Goal: Task Accomplishment & Management: Manage account settings

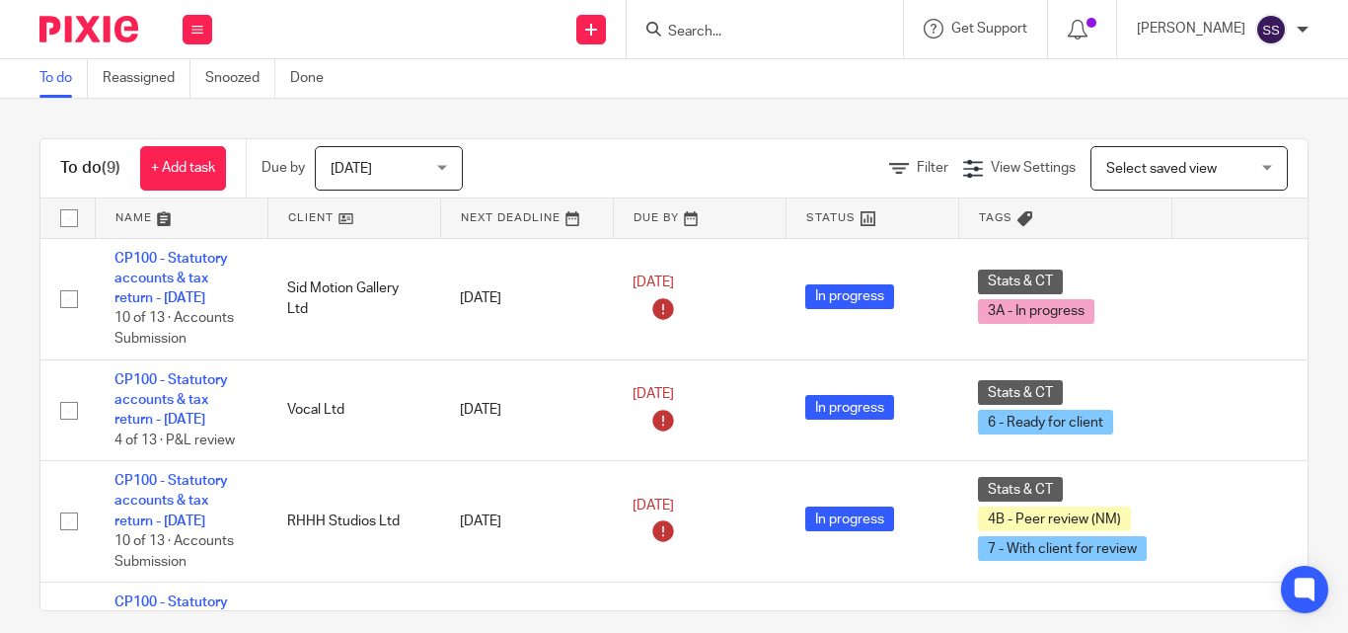
click at [757, 37] on input "Search" at bounding box center [755, 33] width 178 height 18
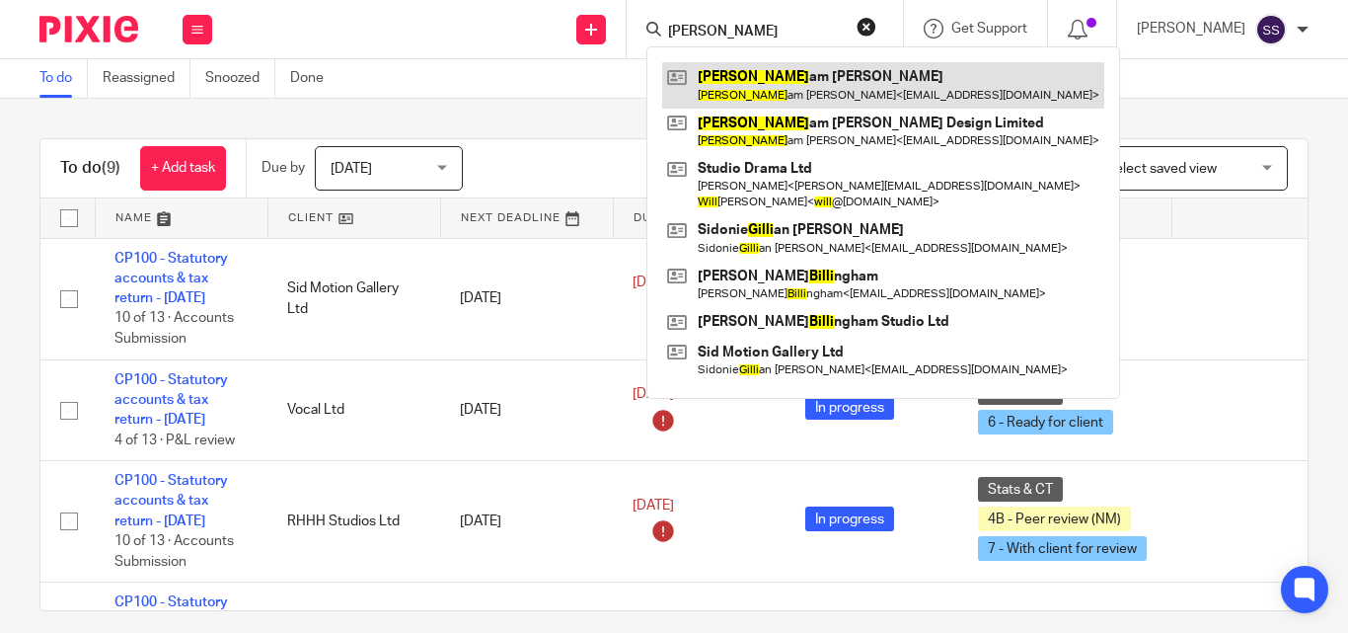
type input "Willi"
click at [814, 85] on link at bounding box center [883, 84] width 442 height 45
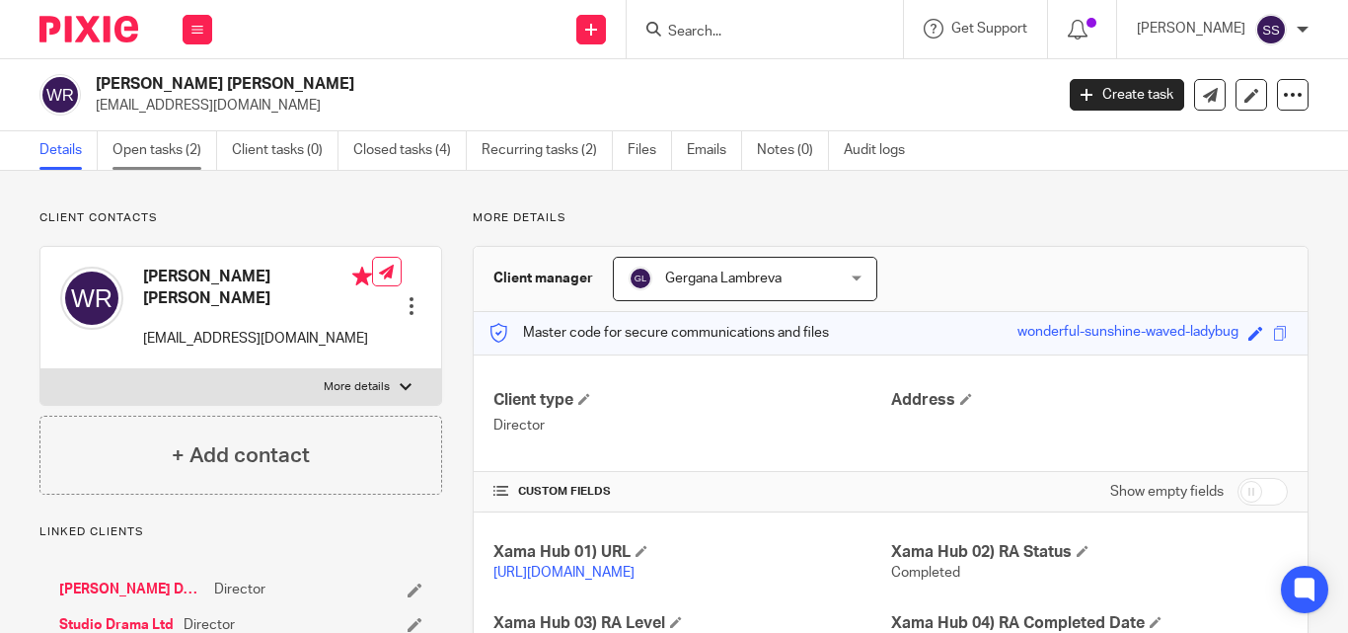
click at [200, 152] on link "Open tasks (2)" at bounding box center [165, 150] width 105 height 38
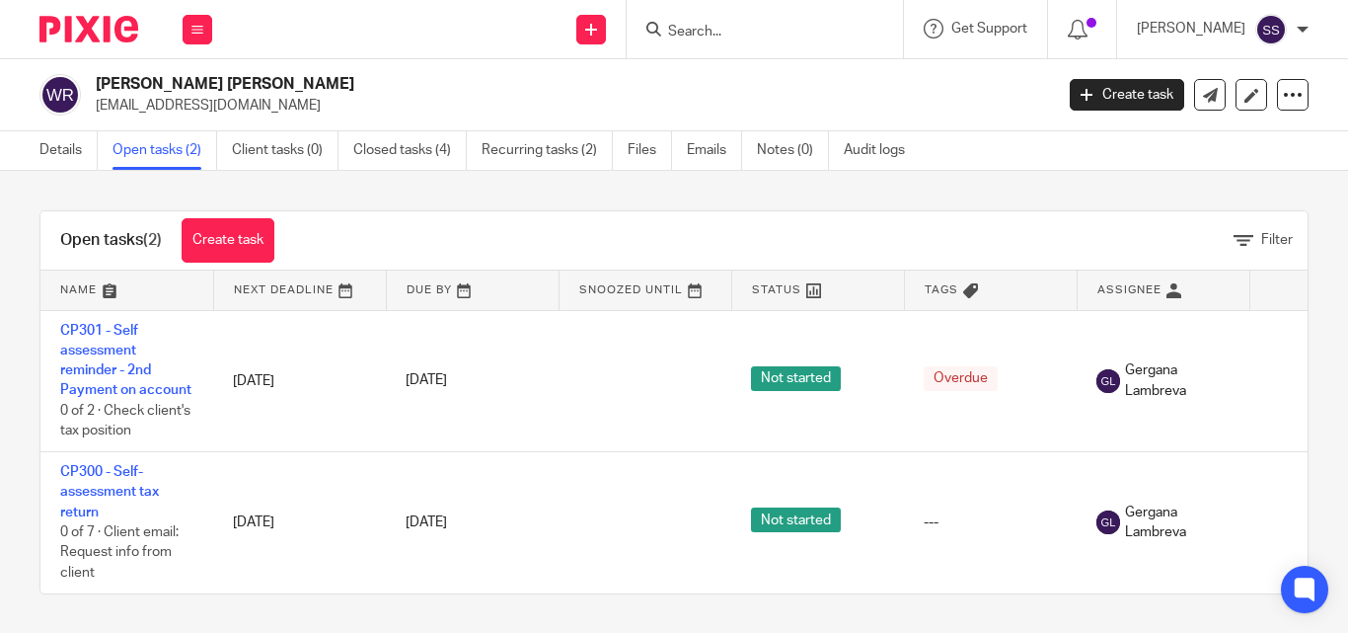
click at [724, 41] on div at bounding box center [765, 29] width 276 height 58
click at [730, 39] on input "Search" at bounding box center [755, 33] width 178 height 18
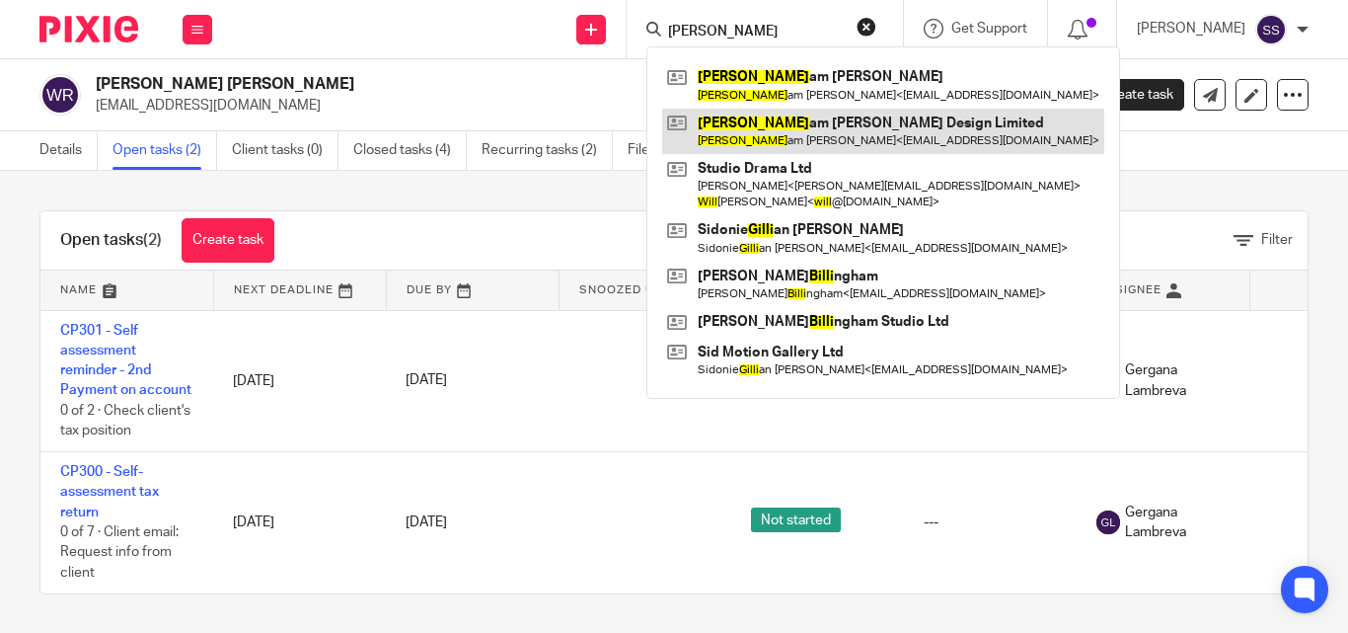
type input "[PERSON_NAME]"
click at [847, 128] on link at bounding box center [883, 131] width 442 height 45
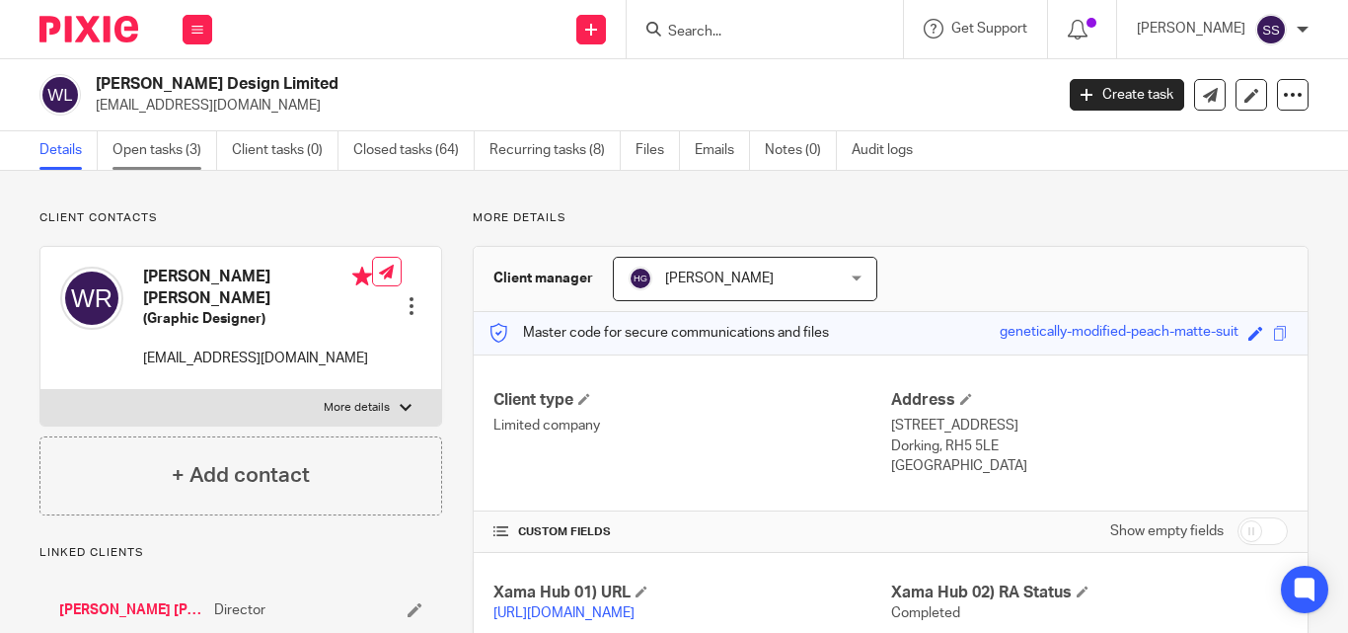
click at [179, 145] on link "Open tasks (3)" at bounding box center [165, 150] width 105 height 38
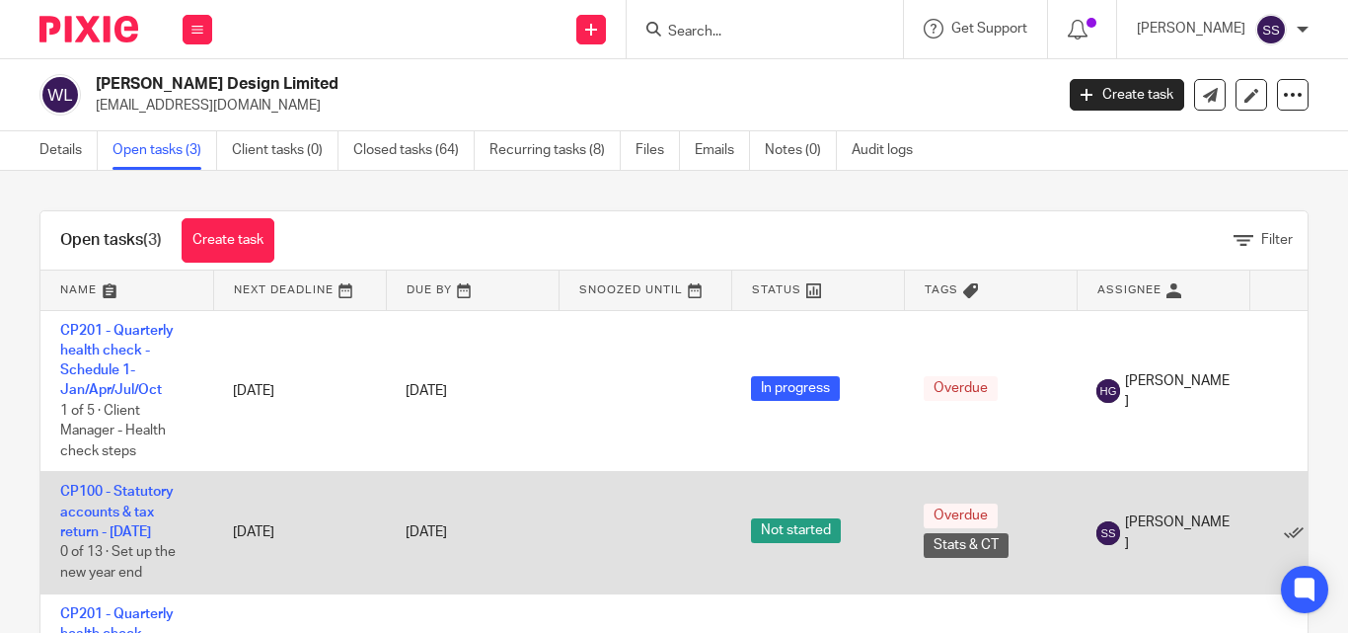
click at [119, 520] on td "CP100 - Statutory accounts & tax return - [DATE] 0 of 13 · Set up the new year …" at bounding box center [126, 532] width 173 height 121
click at [110, 500] on td "CP100 - Statutory accounts & tax return - February 2025 0 of 13 · Set up the ne…" at bounding box center [126, 532] width 173 height 121
click at [120, 490] on link "CP100 - Statutory accounts & tax return - [DATE]" at bounding box center [116, 512] width 113 height 54
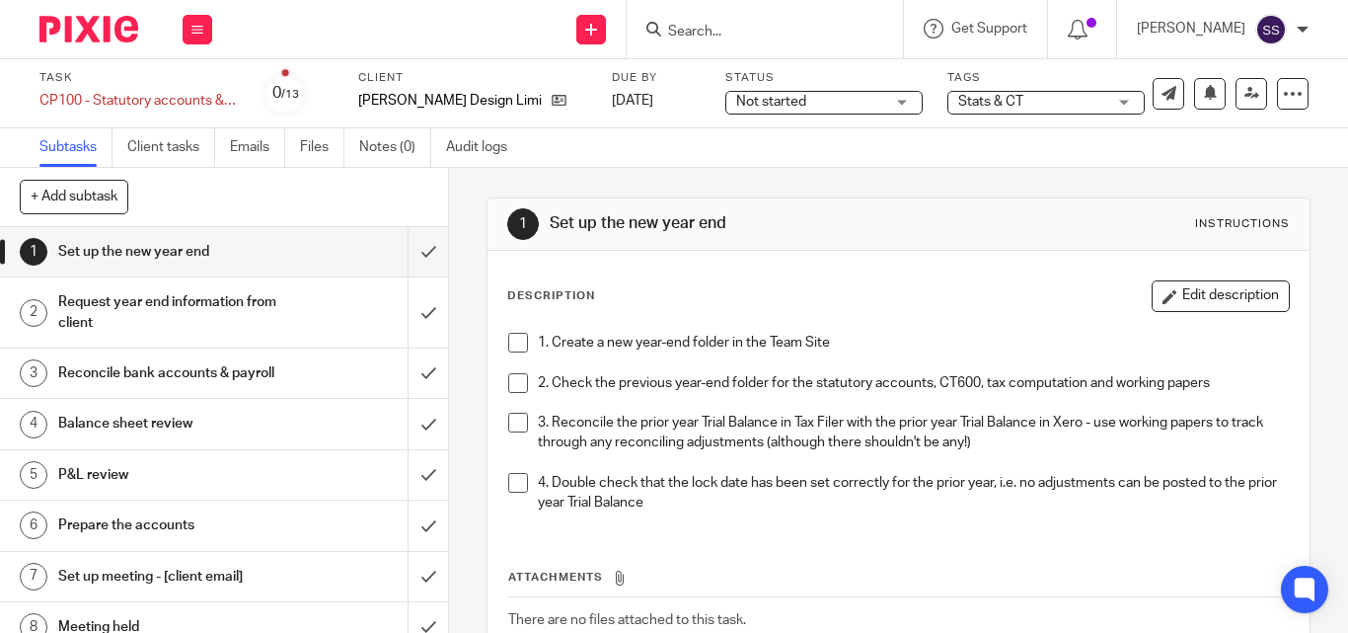
click at [829, 108] on span "Not started" at bounding box center [810, 102] width 148 height 21
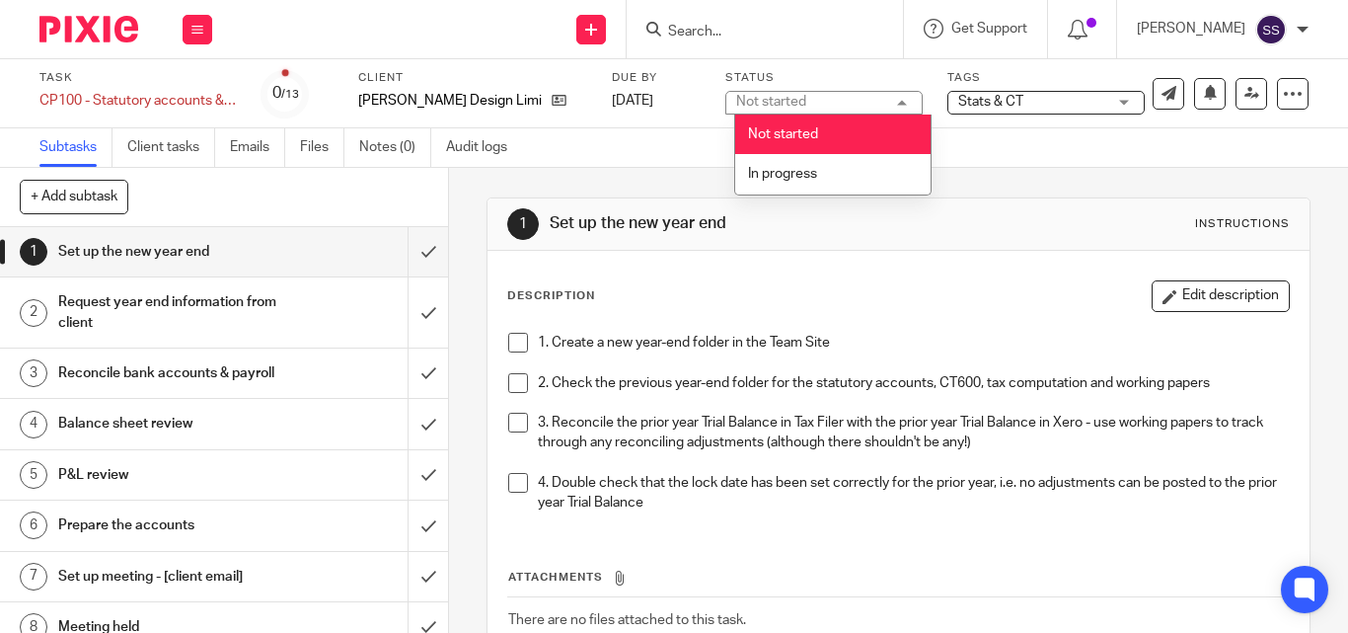
click at [790, 171] on span "In progress" at bounding box center [782, 174] width 69 height 14
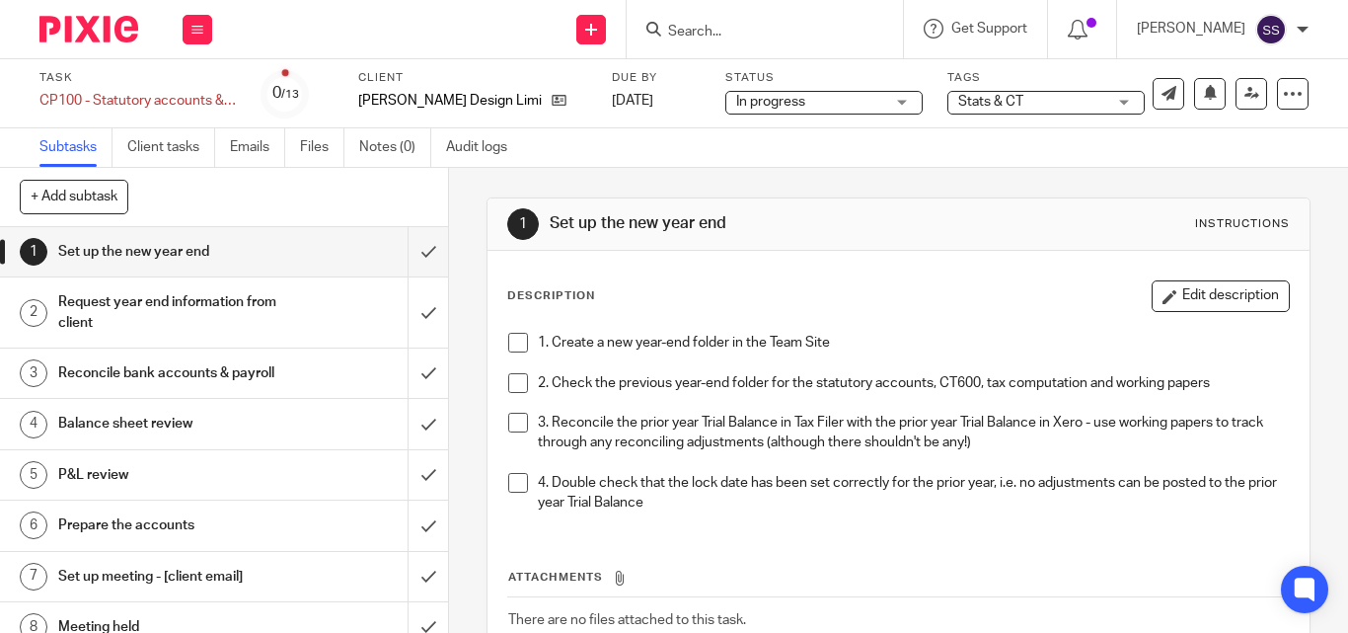
click at [1005, 104] on span "Stats & CT" at bounding box center [990, 102] width 65 height 14
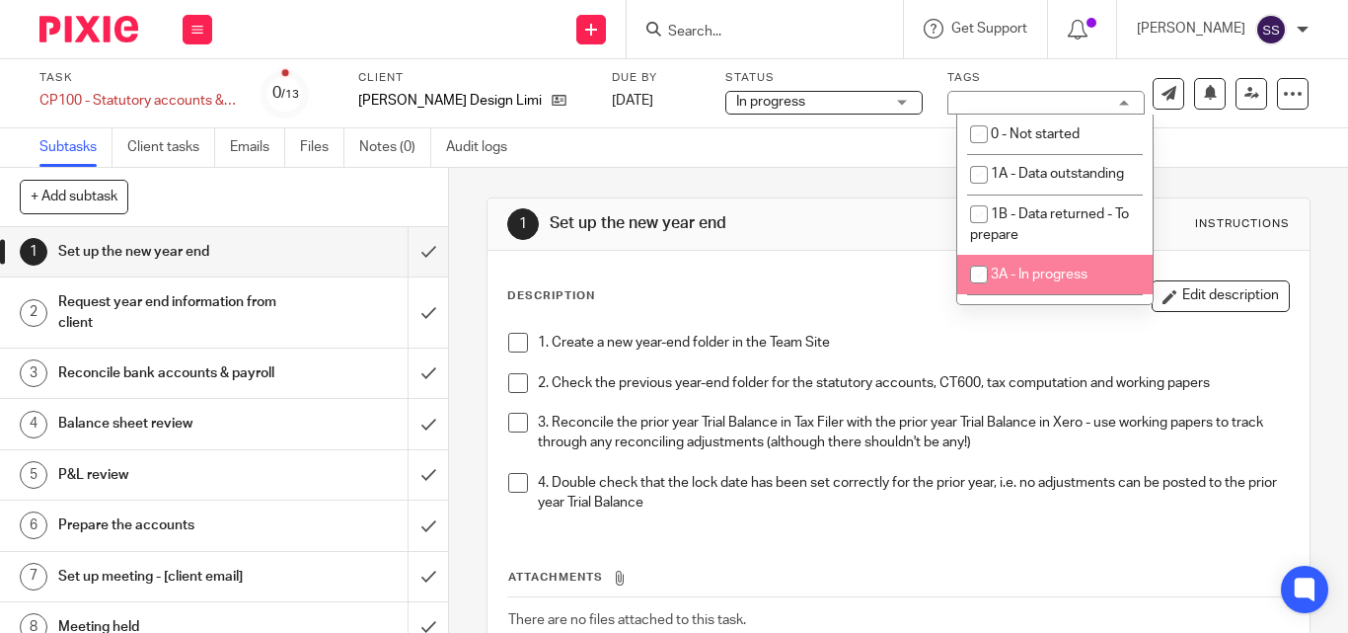
click at [980, 291] on input "checkbox" at bounding box center [979, 275] width 38 height 38
checkbox input "true"
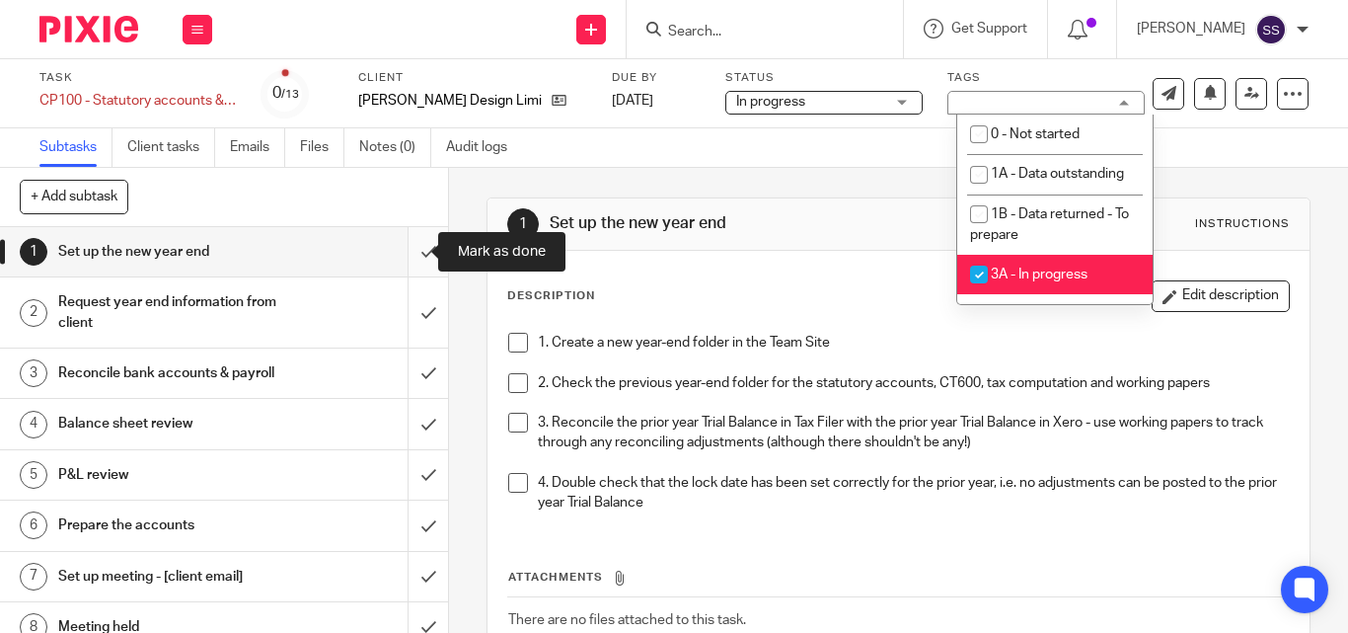
click at [411, 253] on input "submit" at bounding box center [224, 251] width 448 height 49
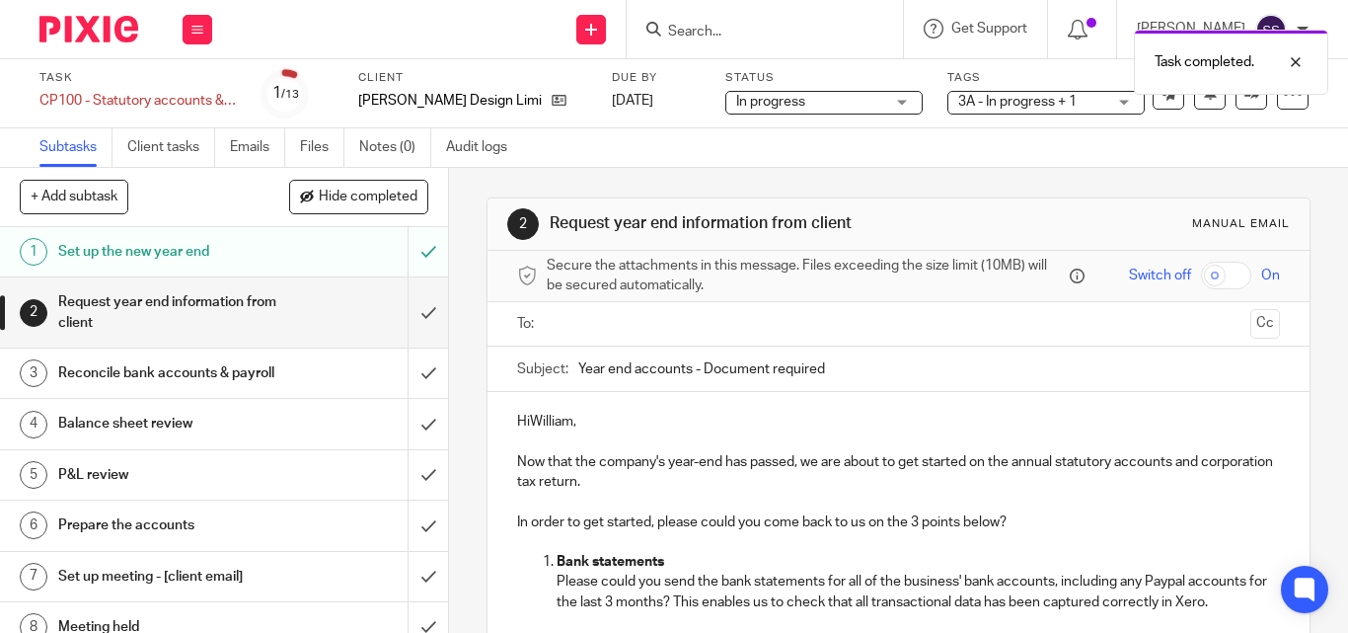
click at [185, 374] on h1 "Reconcile bank accounts & payroll" at bounding box center [168, 373] width 220 height 30
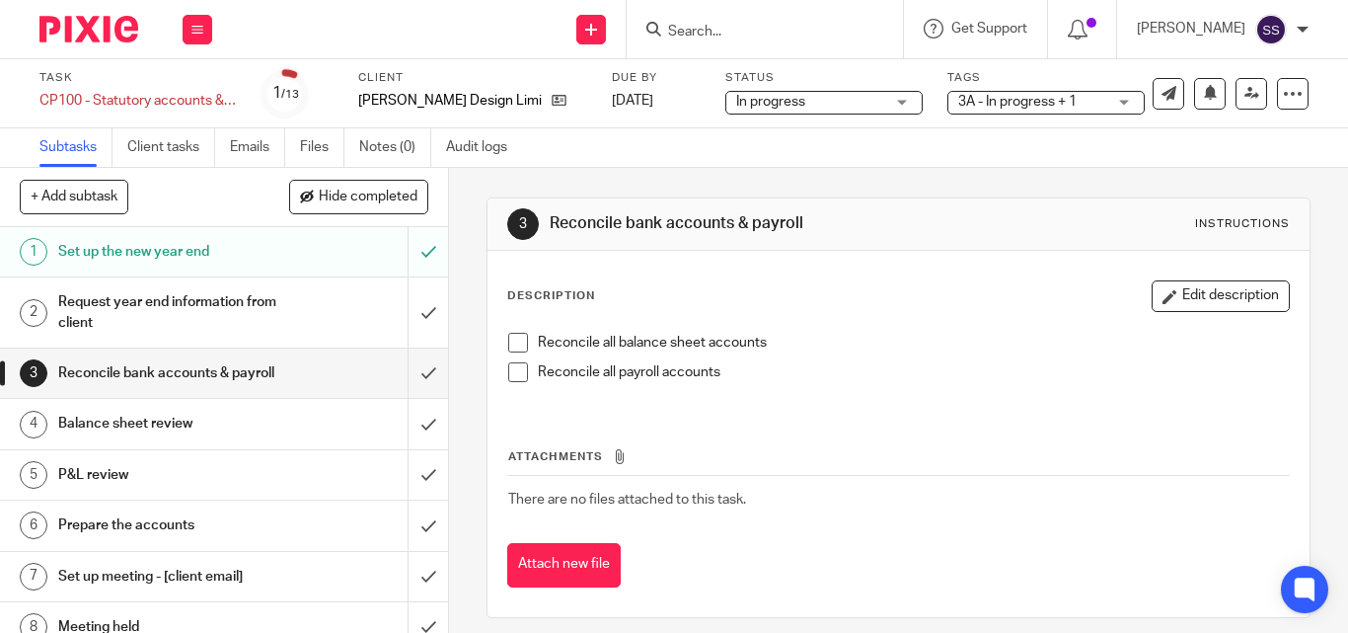
click at [513, 338] on span at bounding box center [518, 343] width 20 height 20
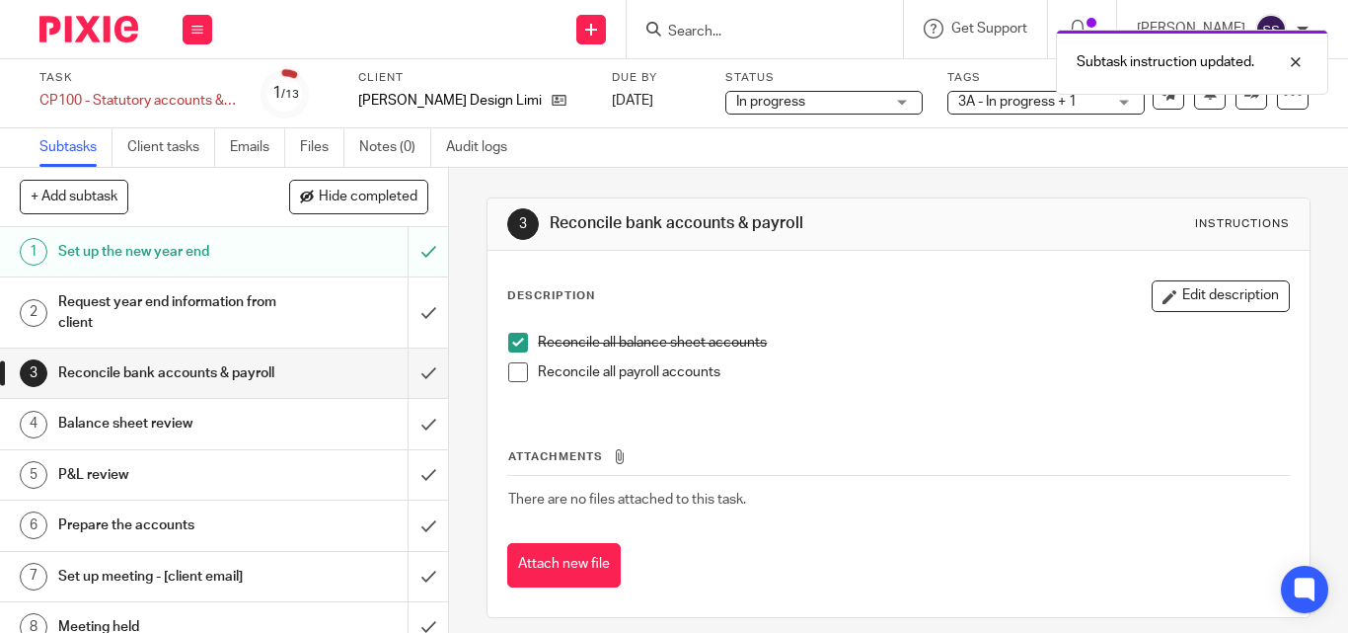
click at [515, 371] on span at bounding box center [518, 372] width 20 height 20
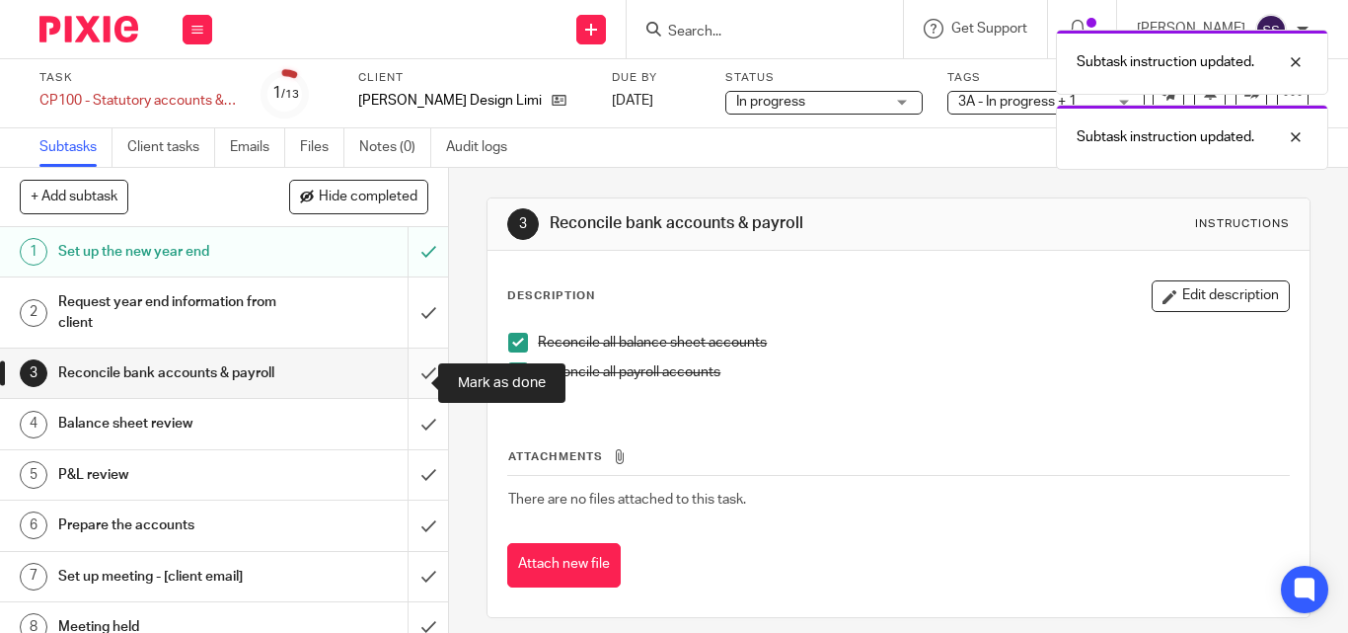
click at [406, 381] on input "submit" at bounding box center [224, 372] width 448 height 49
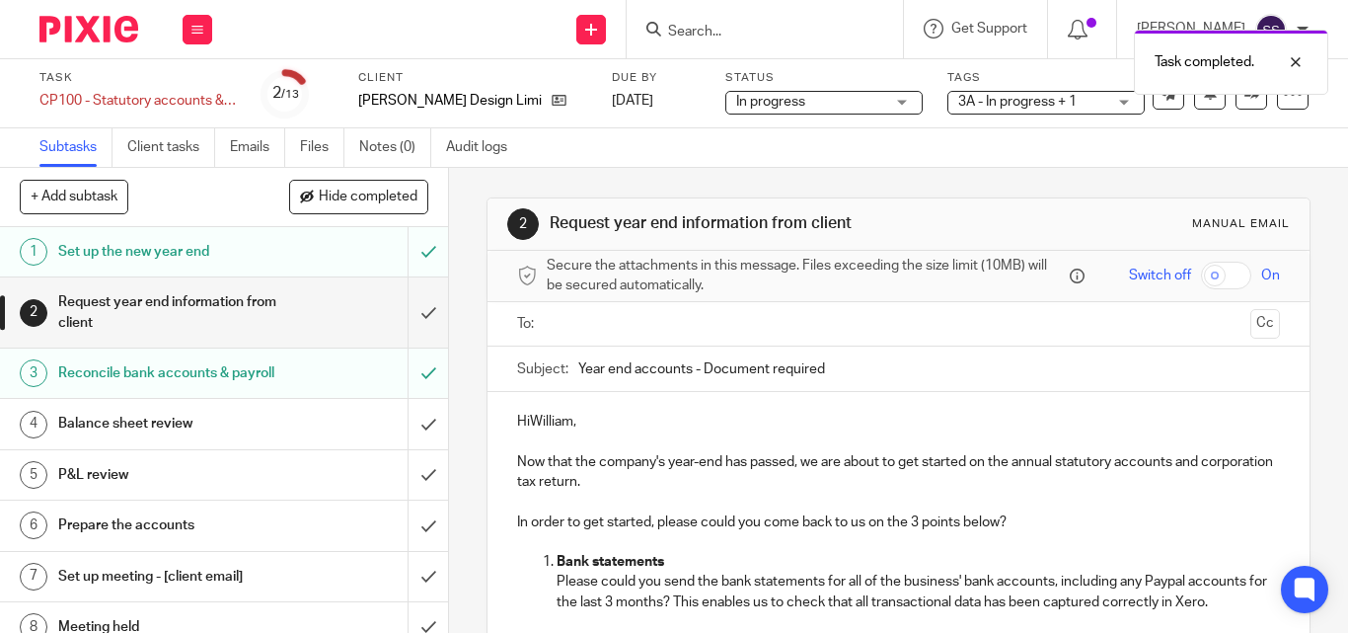
click at [93, 436] on h1 "Balance sheet review" at bounding box center [168, 424] width 220 height 30
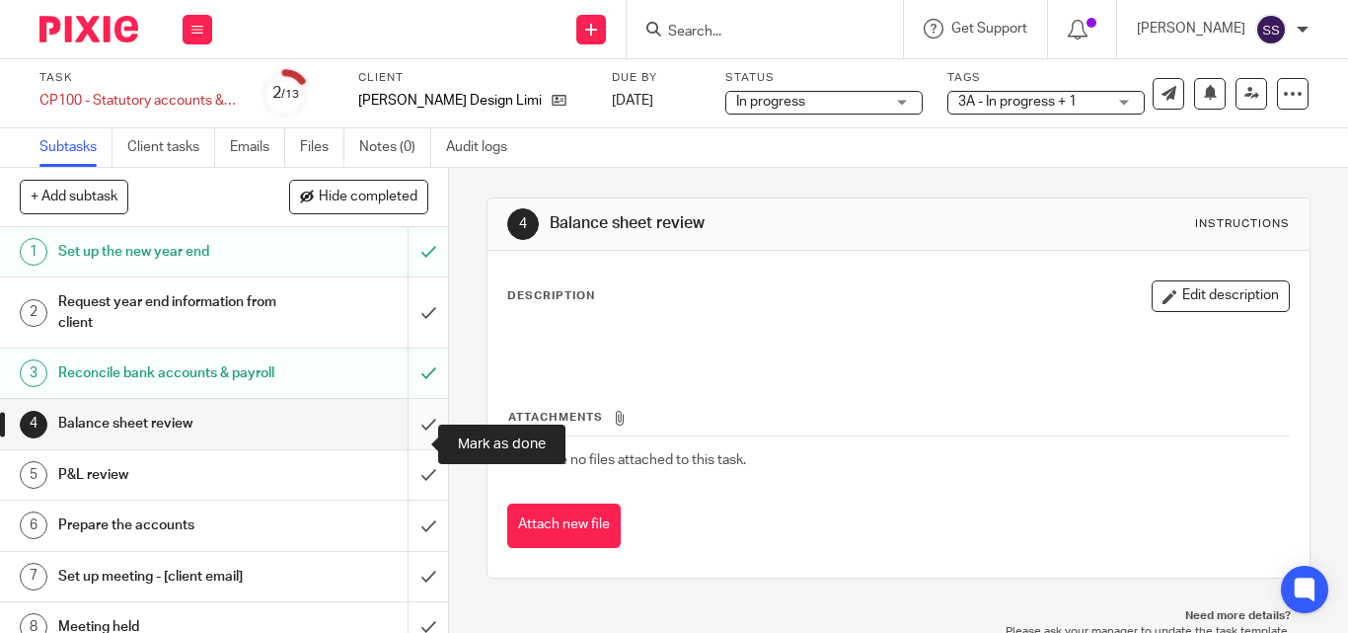
click at [409, 440] on input "submit" at bounding box center [224, 423] width 448 height 49
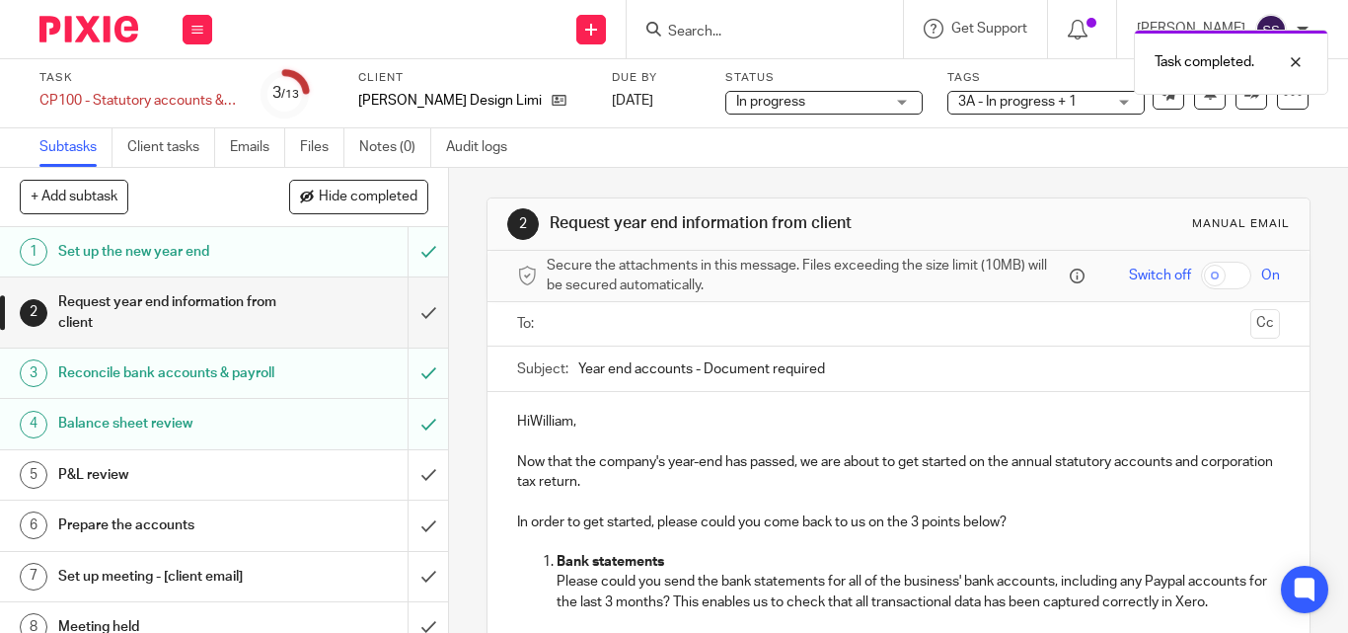
click at [753, 29] on div "Task completed." at bounding box center [1001, 57] width 654 height 75
click at [721, 35] on div "Task completed." at bounding box center [1001, 57] width 654 height 75
click at [710, 17] on form at bounding box center [771, 29] width 210 height 25
click at [691, 29] on input "Search" at bounding box center [755, 33] width 178 height 18
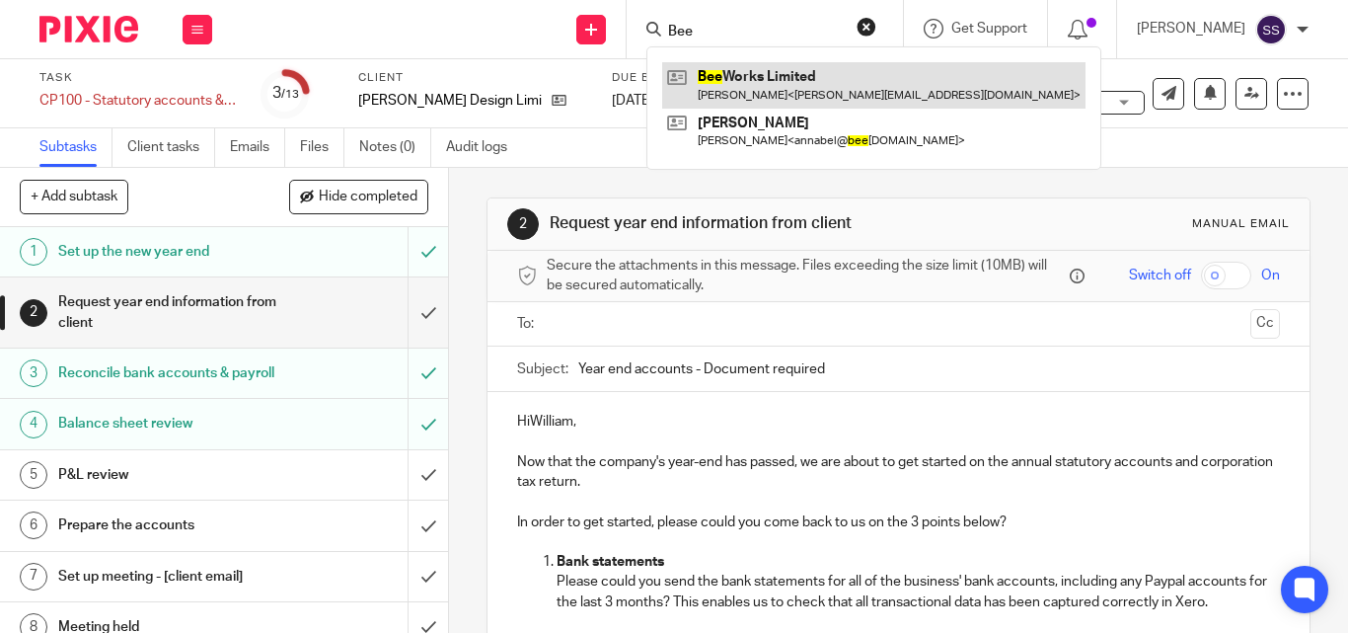
type input "Bee"
click at [792, 81] on link at bounding box center [873, 84] width 423 height 45
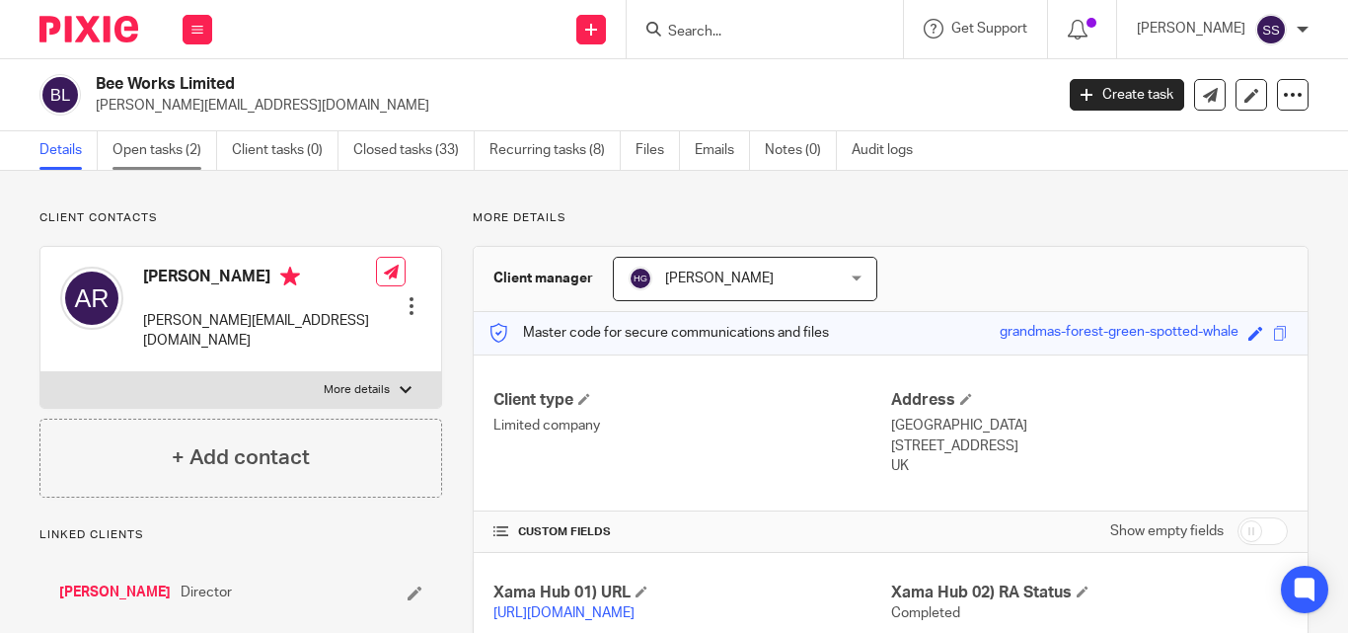
click at [188, 150] on link "Open tasks (2)" at bounding box center [165, 150] width 105 height 38
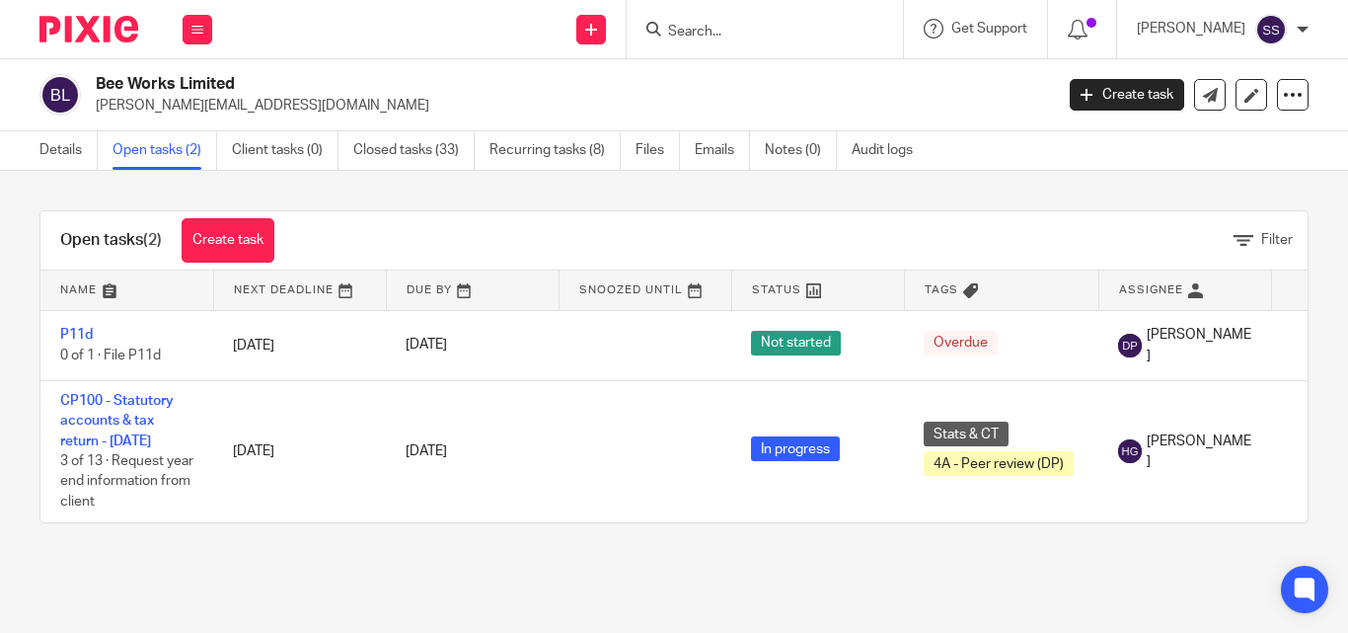
click at [744, 35] on input "Search" at bounding box center [755, 33] width 178 height 18
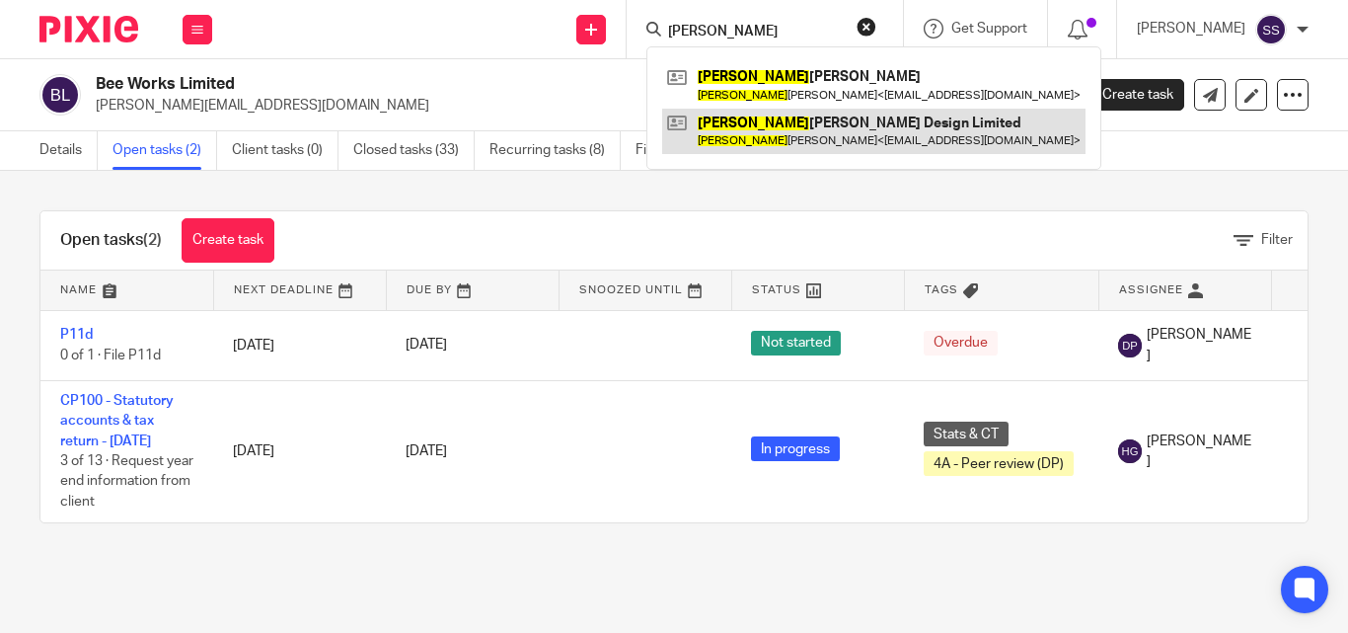
type input "William"
click at [875, 134] on link at bounding box center [873, 131] width 423 height 45
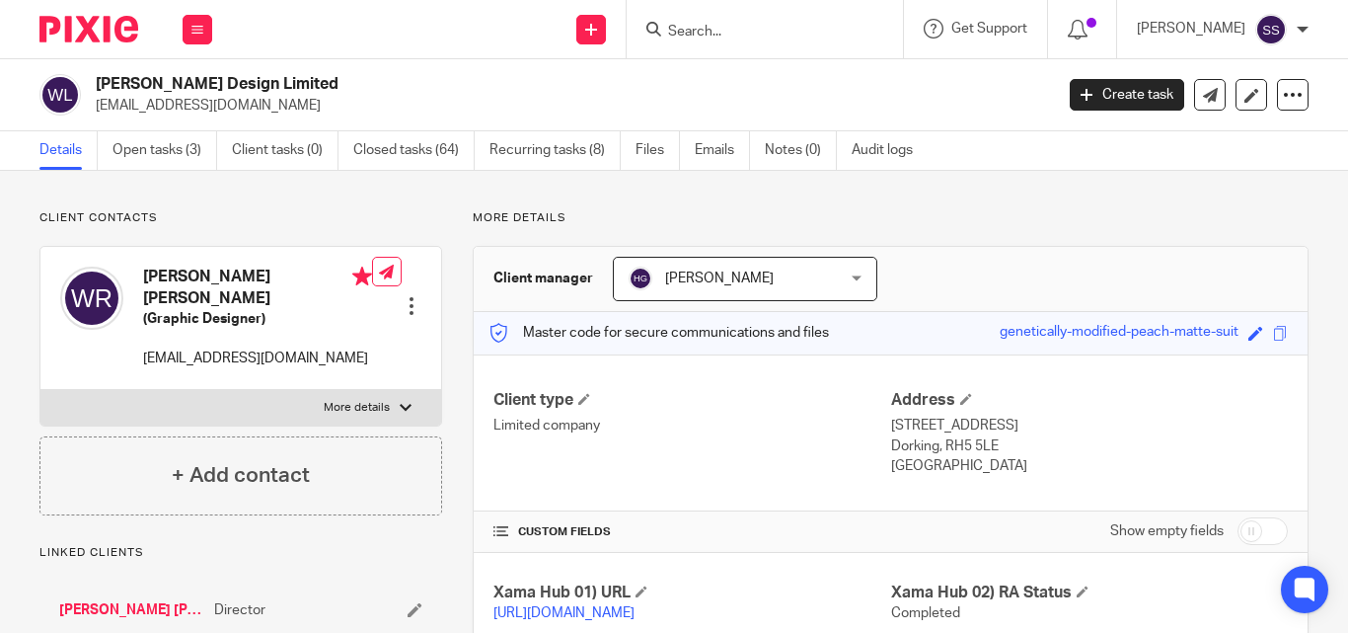
drag, startPoint x: 100, startPoint y: 86, endPoint x: 368, endPoint y: 85, distance: 268.4
click at [368, 85] on h2 "[PERSON_NAME] Design Limited" at bounding box center [474, 84] width 756 height 21
copy h2 "[PERSON_NAME] Design Limited"
click at [711, 34] on input "Search" at bounding box center [755, 33] width 178 height 18
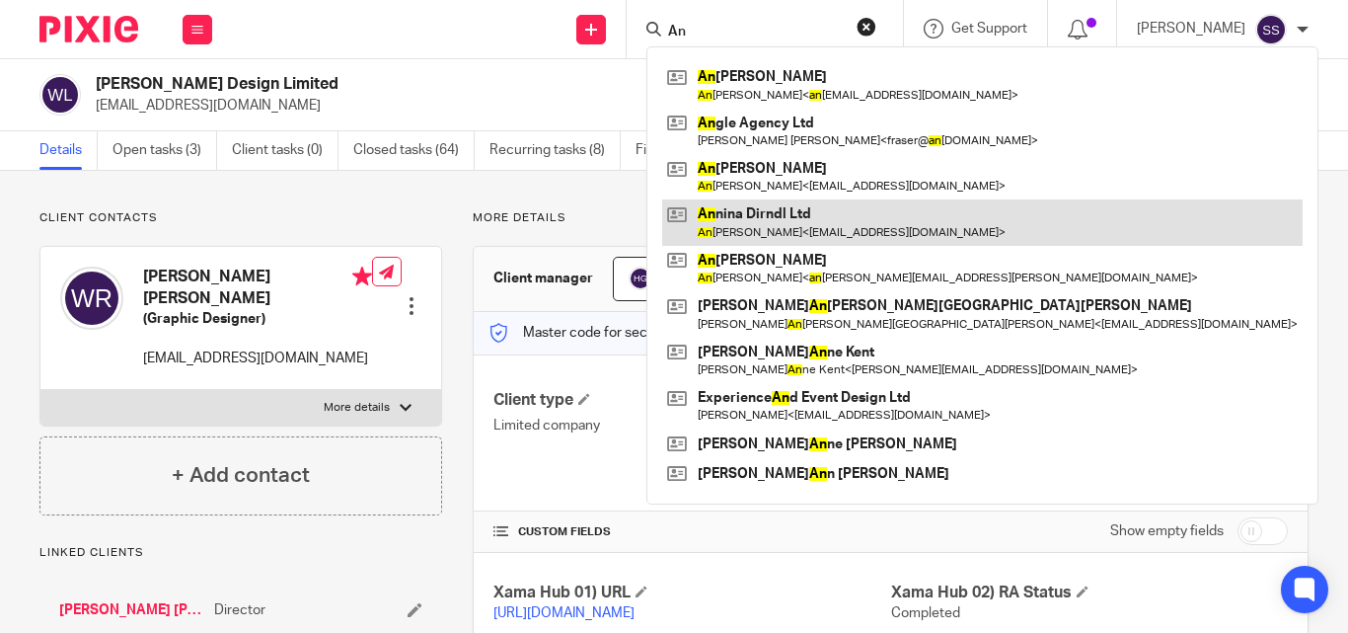
type input "An"
click at [786, 223] on link at bounding box center [982, 221] width 640 height 45
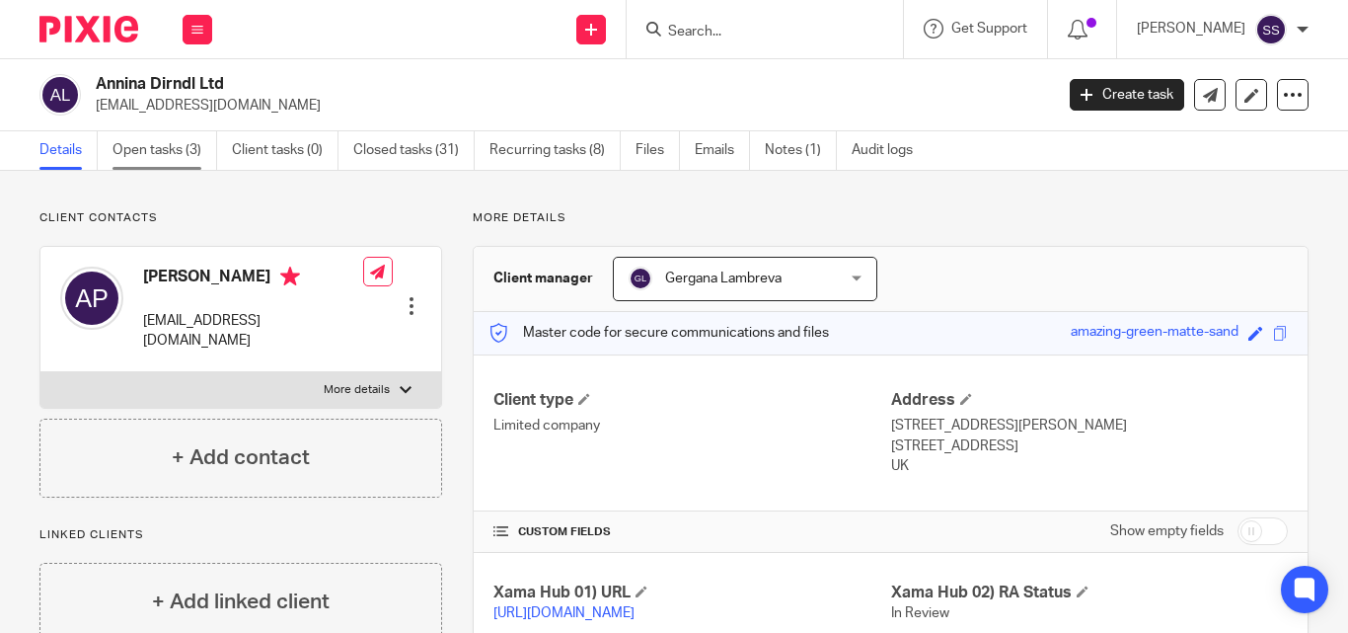
click at [173, 152] on link "Open tasks (3)" at bounding box center [165, 150] width 105 height 38
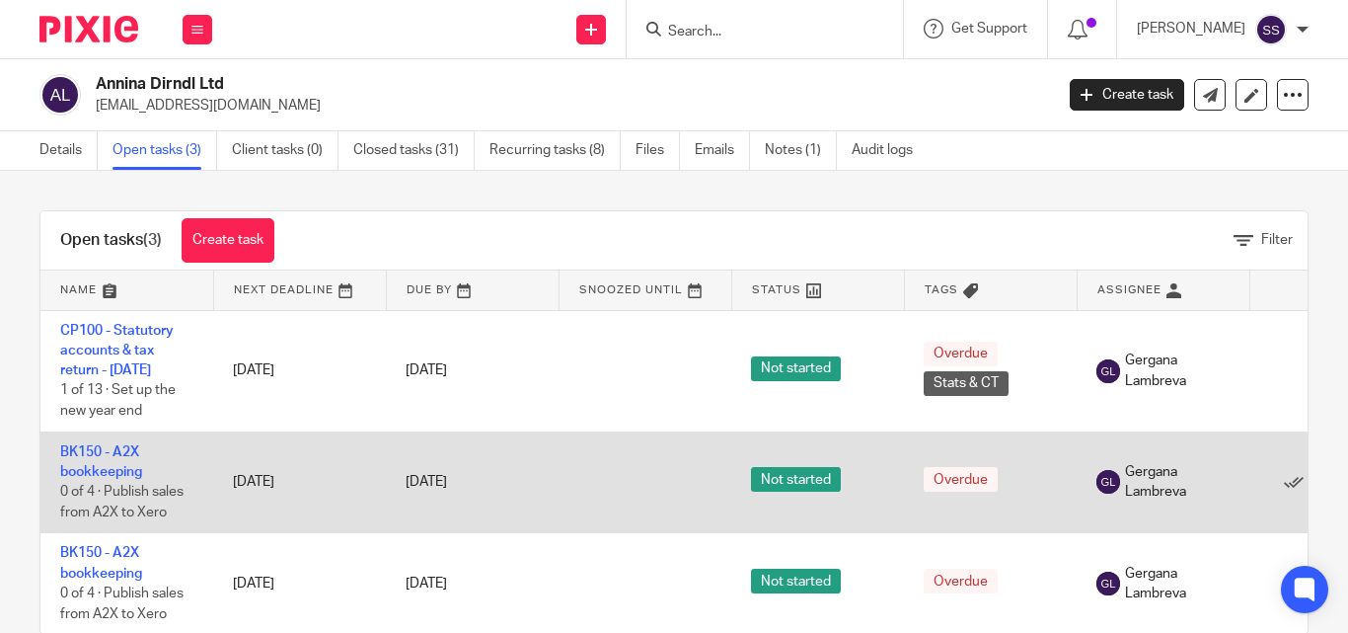
scroll to position [56, 0]
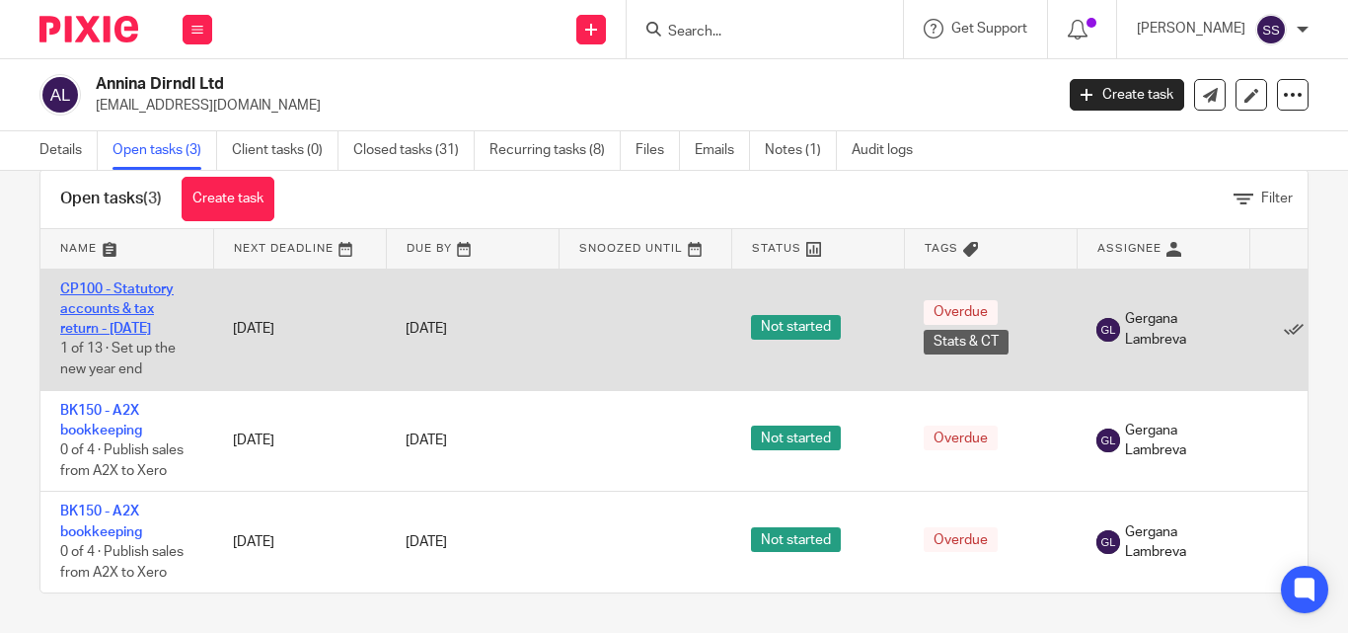
click at [108, 282] on link "CP100 - Statutory accounts & tax return - [DATE]" at bounding box center [116, 309] width 113 height 54
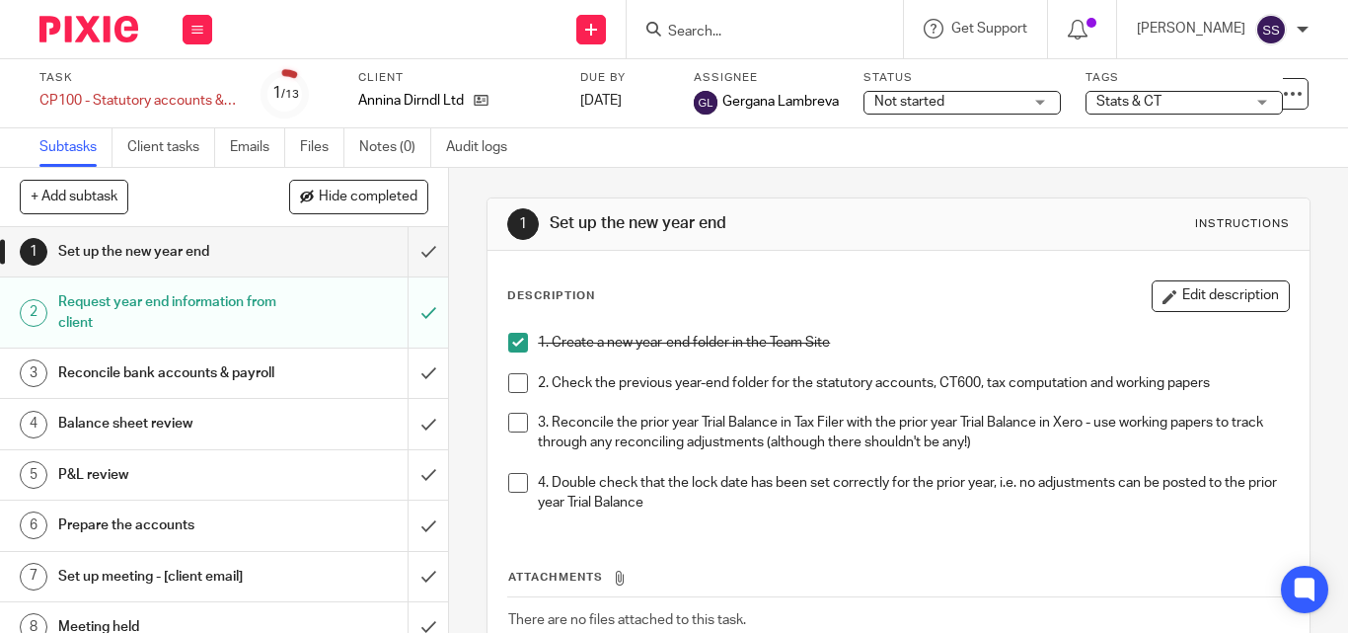
click at [935, 100] on span "Not started" at bounding box center [909, 102] width 70 height 14
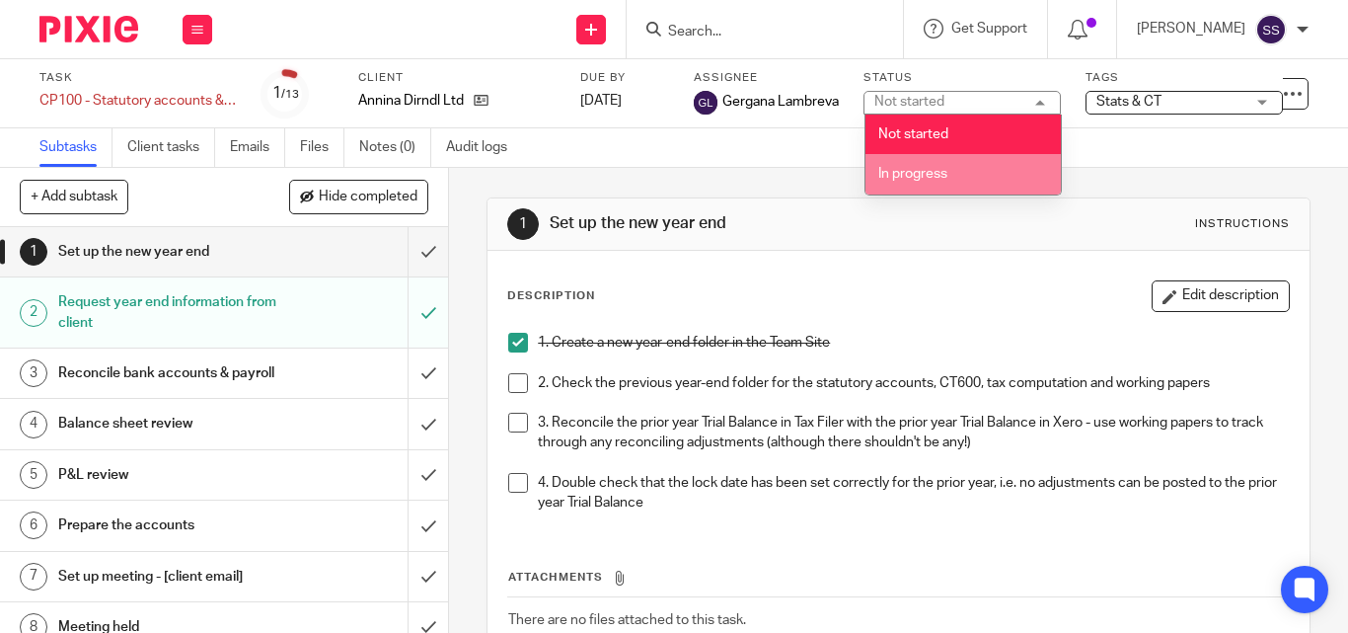
click at [917, 176] on span "In progress" at bounding box center [912, 174] width 69 height 14
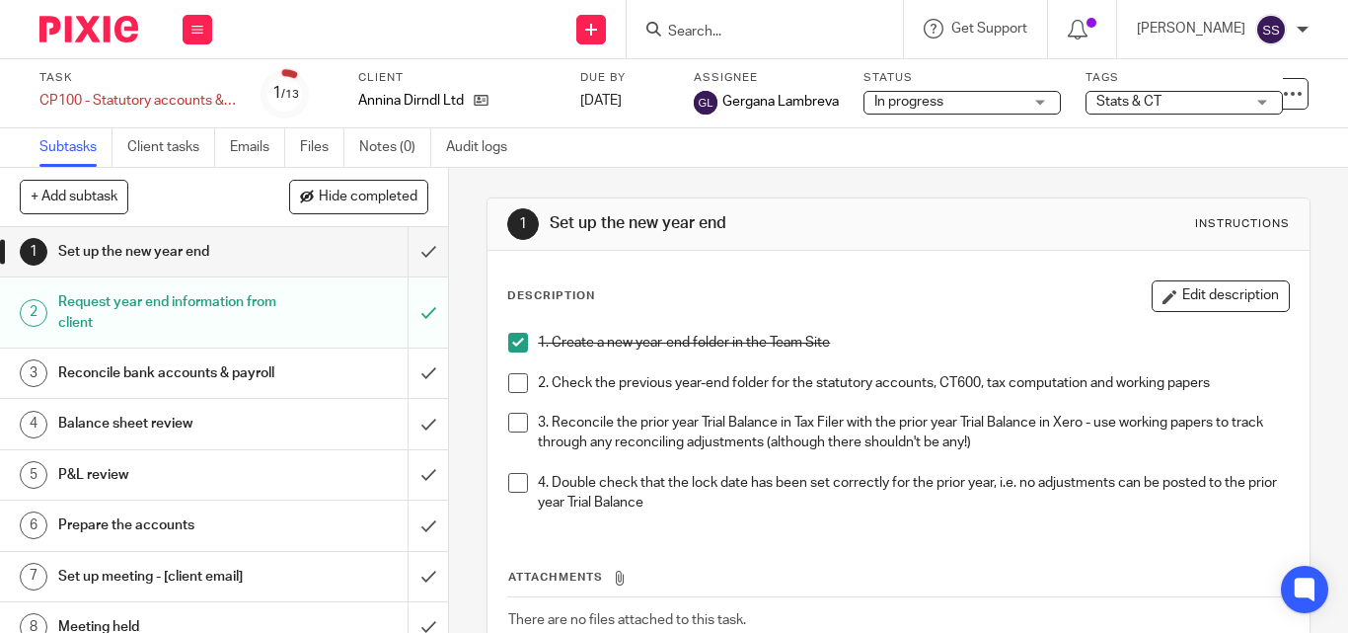
click at [1150, 106] on span "Stats & CT" at bounding box center [1128, 102] width 65 height 14
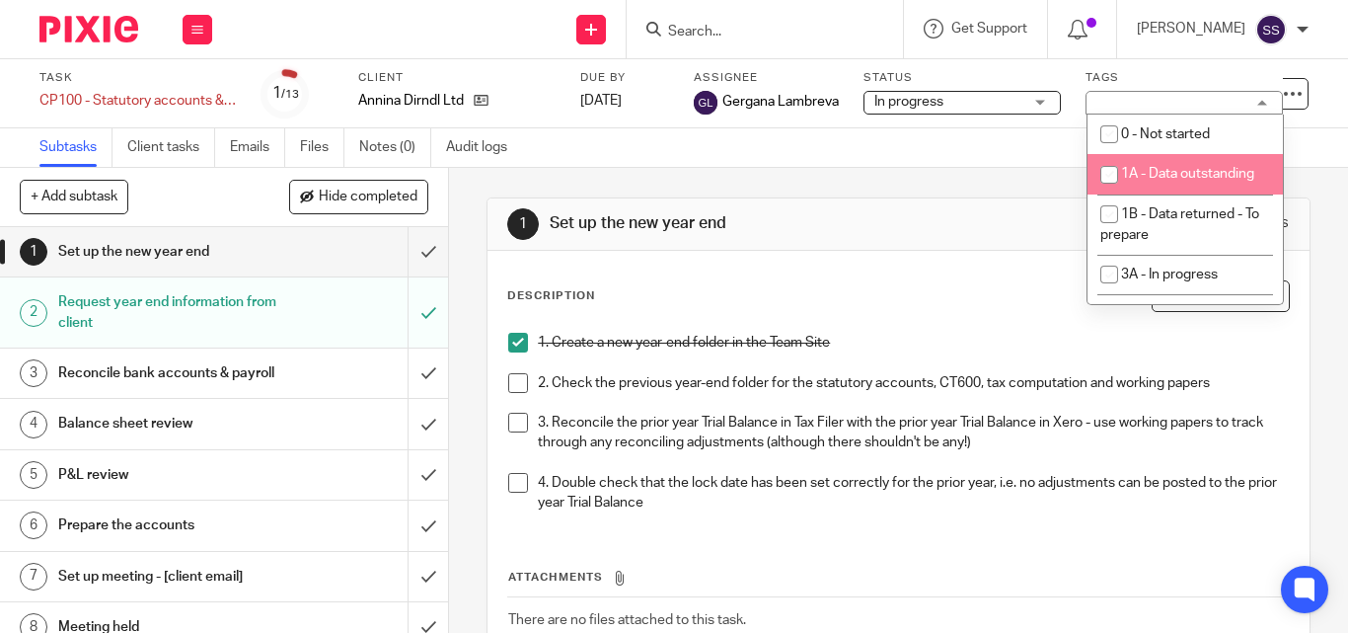
scroll to position [99, 0]
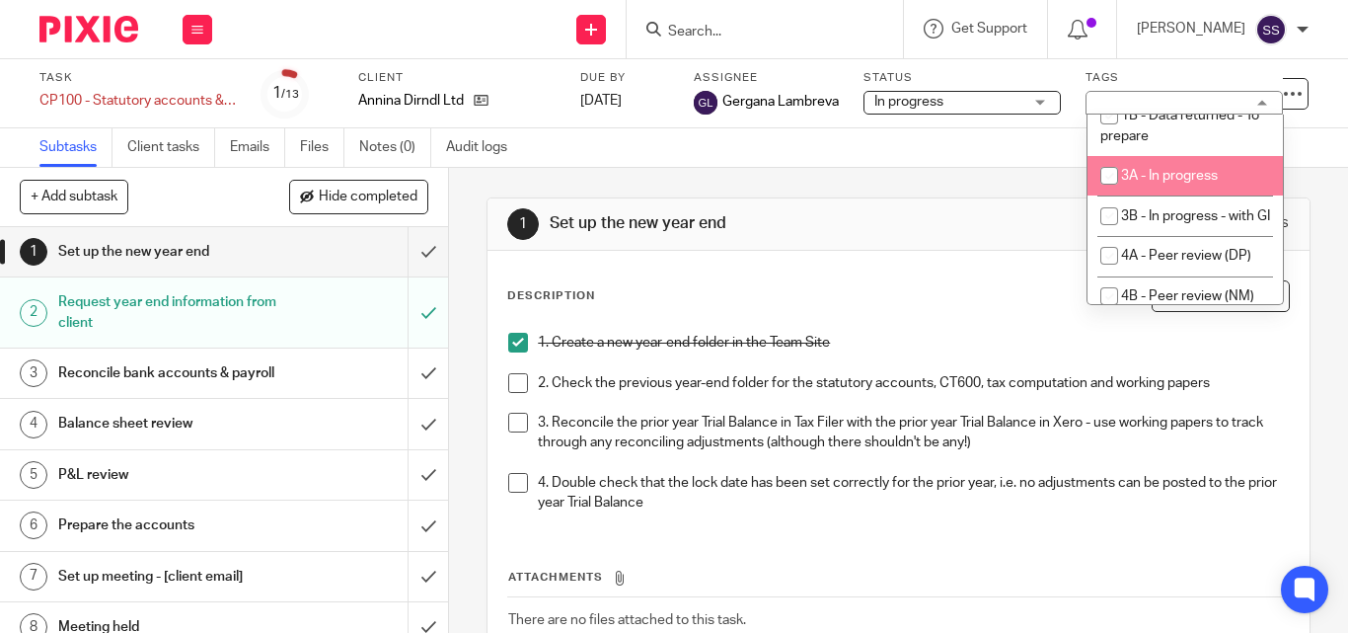
click at [1105, 194] on input "checkbox" at bounding box center [1110, 176] width 38 height 38
checkbox input "true"
